Goal: Task Accomplishment & Management: Manage account settings

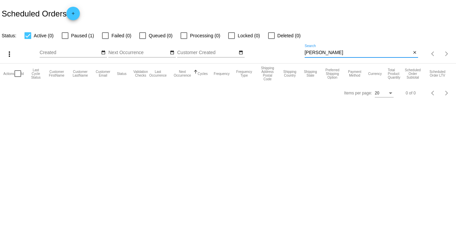
drag, startPoint x: 321, startPoint y: 50, endPoint x: 214, endPoint y: 56, distance: 107.1
click at [214, 56] on div "more_vert Oct Jan Feb Mar [DATE]" at bounding box center [228, 52] width 456 height 24
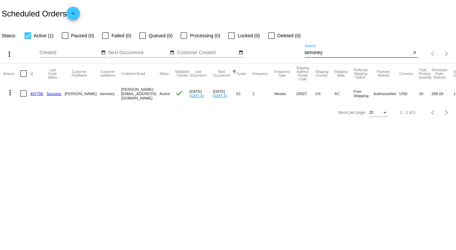
type input "tamoney"
click at [36, 95] on link "497706" at bounding box center [36, 93] width 13 height 4
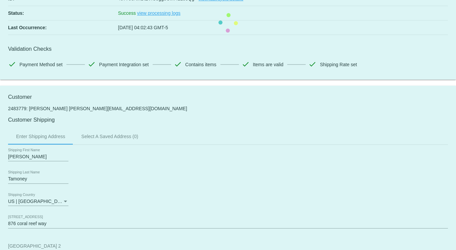
scroll to position [201, 0]
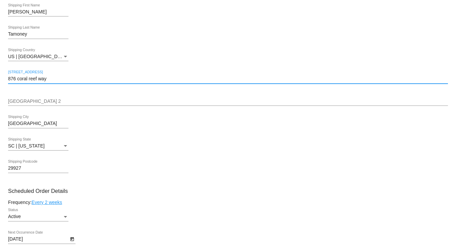
drag, startPoint x: 52, startPoint y: 80, endPoint x: -10, endPoint y: 79, distance: 61.7
click at [0, 79] on html "arrow_back Scheduled Order #497706 Active more_vert Last Processing Cycle ID: 4…" at bounding box center [228, 125] width 456 height 250
paste input "[STREET_ADDRESS]"
type input "[STREET_ADDRESS]"
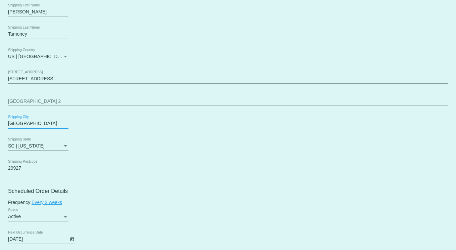
drag, startPoint x: 35, startPoint y: 127, endPoint x: -2, endPoint y: 128, distance: 36.6
click at [0, 128] on html "arrow_back Scheduled Order #497706 Active more_vert Last Processing Cycle ID: 4…" at bounding box center [228, 125] width 456 height 250
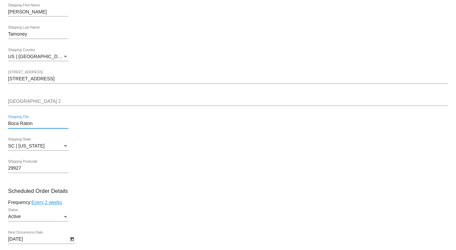
type input "Boca Raton"
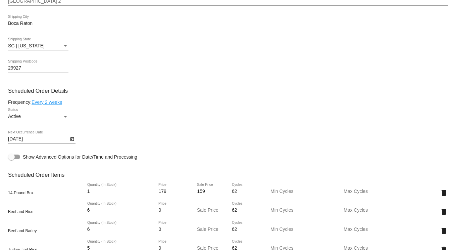
scroll to position [268, 0]
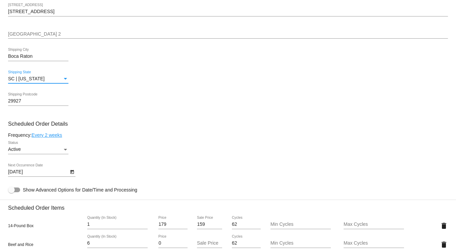
click at [67, 80] on div "Shipping State" at bounding box center [65, 78] width 6 height 5
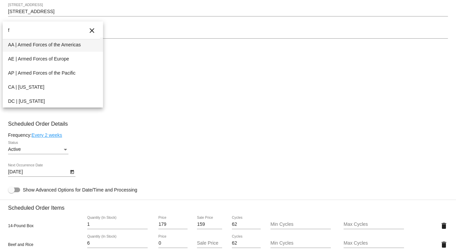
scroll to position [29, 0]
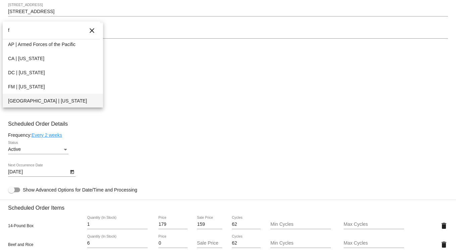
type input "f"
click at [38, 97] on span "[GEOGRAPHIC_DATA] | [US_STATE]" at bounding box center [53, 101] width 90 height 14
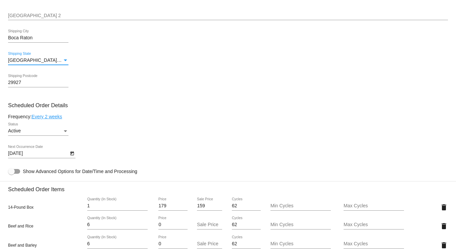
scroll to position [302, 0]
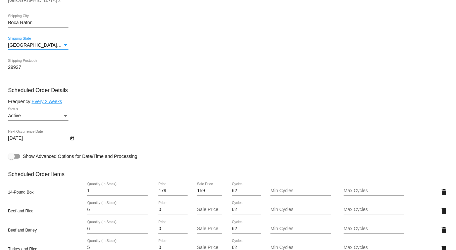
click at [0, 64] on html "arrow_back Scheduled Order #497706 Active more_vert Last Processing Cycle ID: 4…" at bounding box center [228, 125] width 456 height 250
type input "33433"
click at [150, 85] on mat-card "Customer 2483779: [PERSON_NAME] [PERSON_NAME][EMAIL_ADDRESS][DOMAIN_NAME] Custo…" at bounding box center [228, 251] width 456 height 822
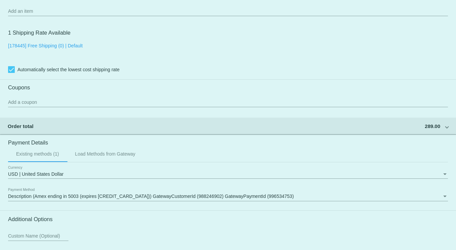
scroll to position [720, 0]
